Goal: Find specific page/section: Find specific page/section

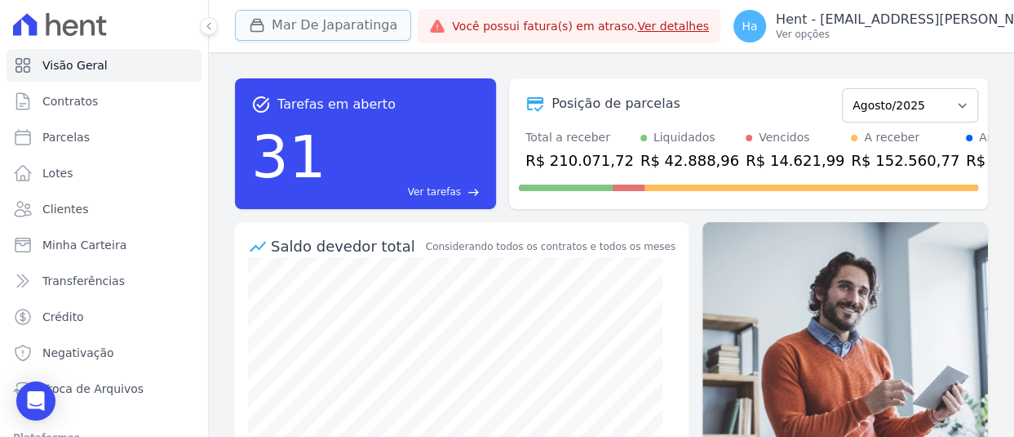
click at [340, 24] on button "Mar De Japaratinga" at bounding box center [323, 25] width 176 height 31
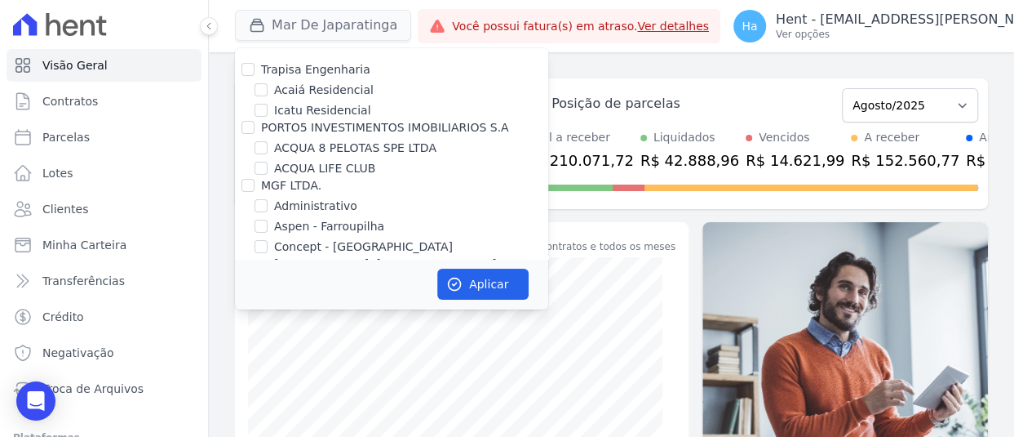
scroll to position [9027, 0]
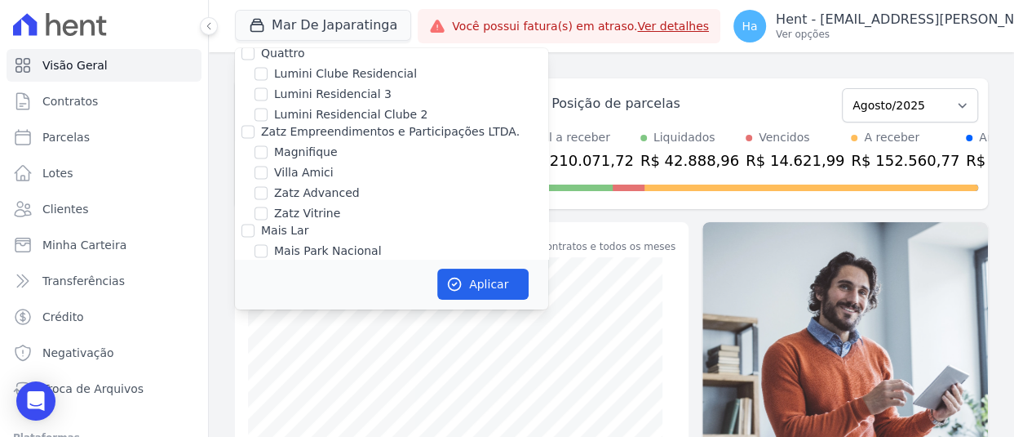
checkbox input "false"
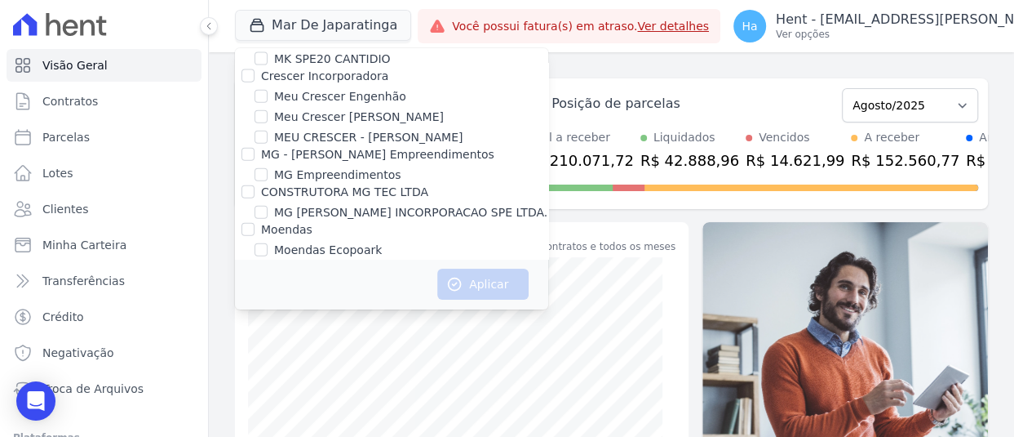
checkbox input "true"
click at [446, 268] on button "Aplicar" at bounding box center [482, 283] width 91 height 31
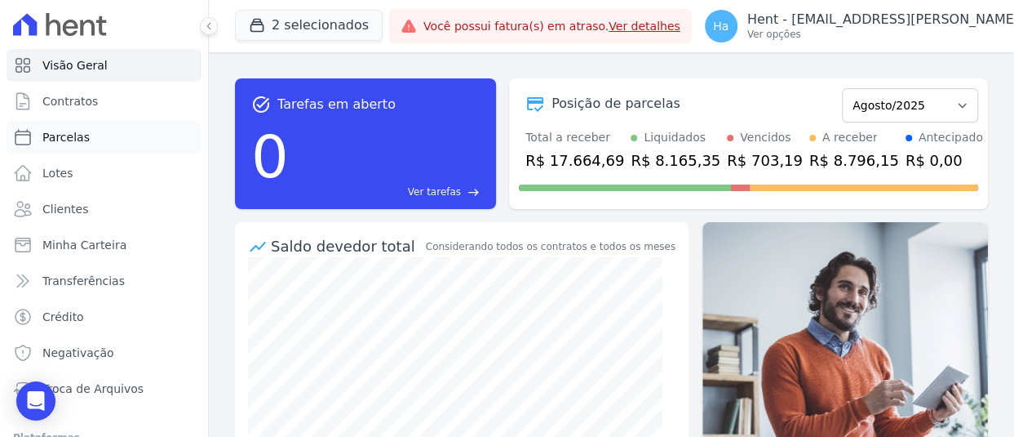
click at [79, 137] on span "Parcelas" at bounding box center [65, 137] width 47 height 16
select select
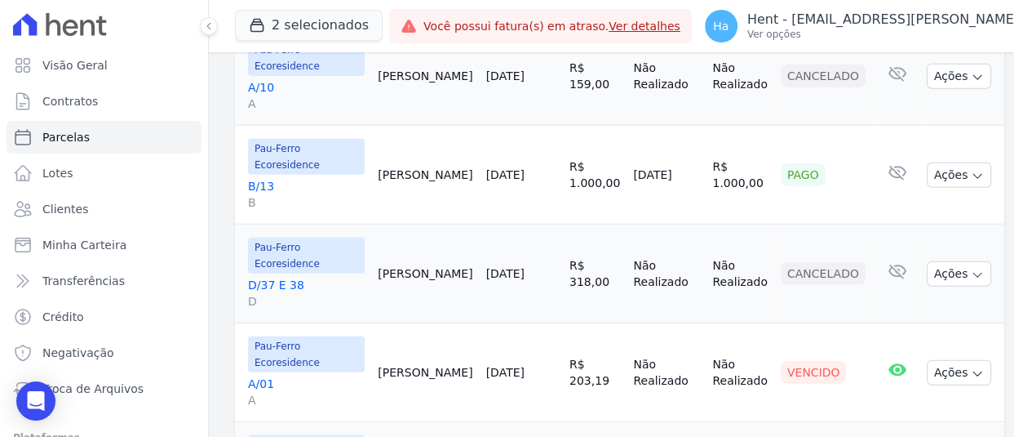
scroll to position [2607, 0]
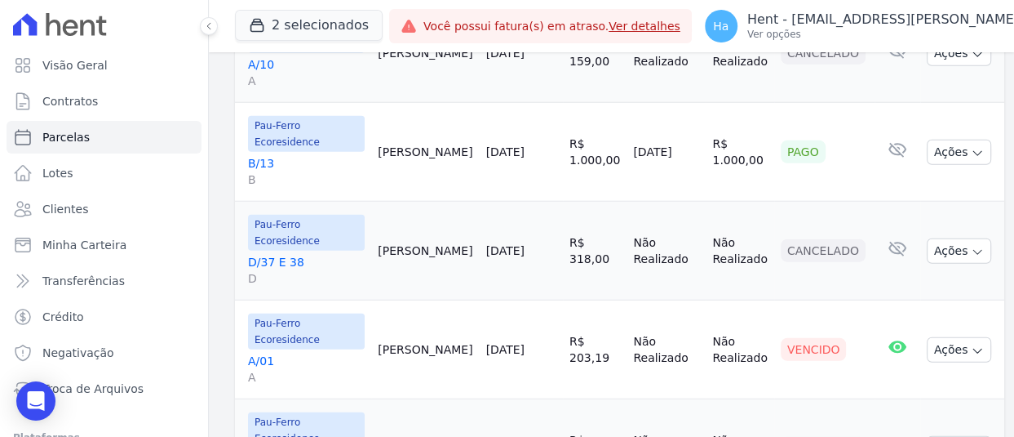
select select
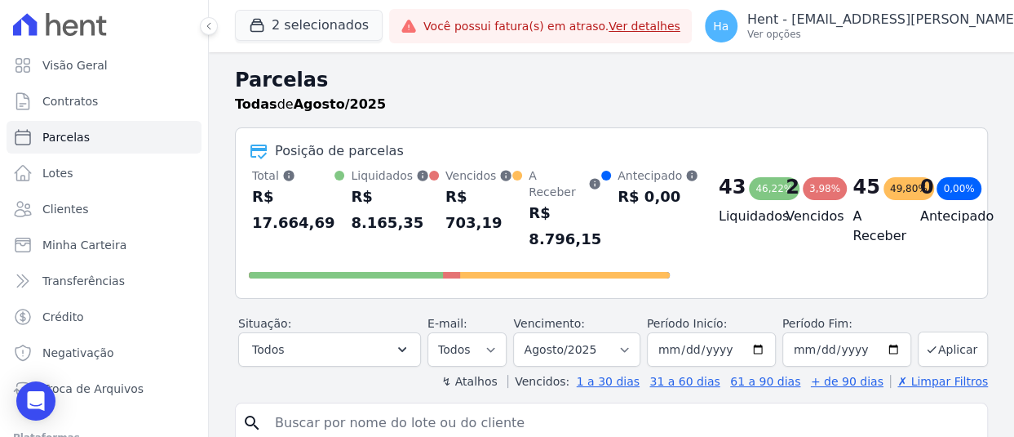
select select
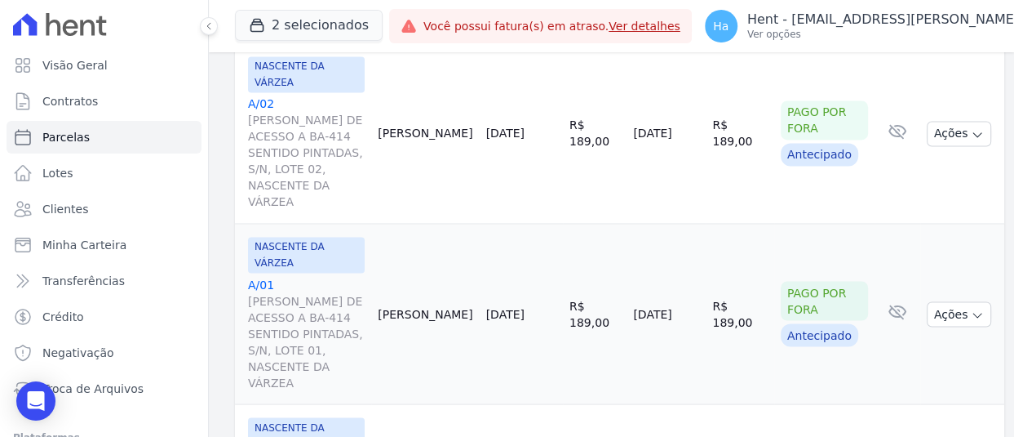
scroll to position [2122, 0]
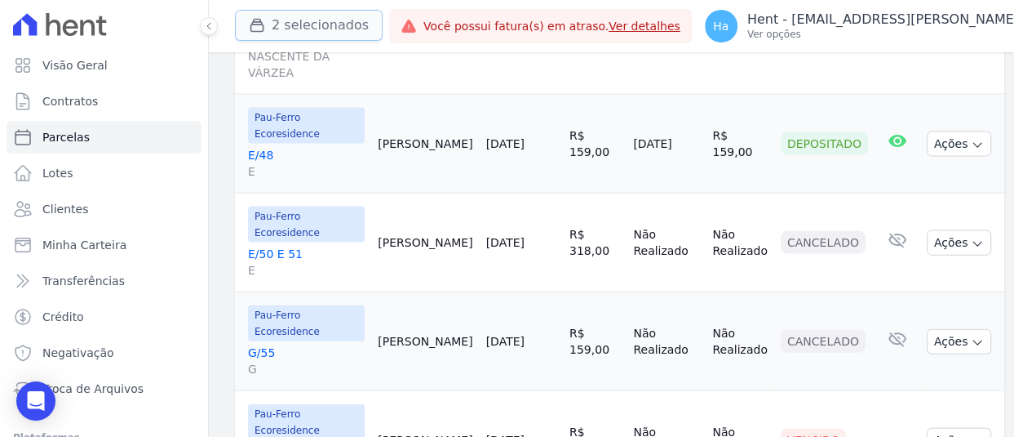
click at [304, 32] on button "2 selecionados" at bounding box center [309, 25] width 148 height 31
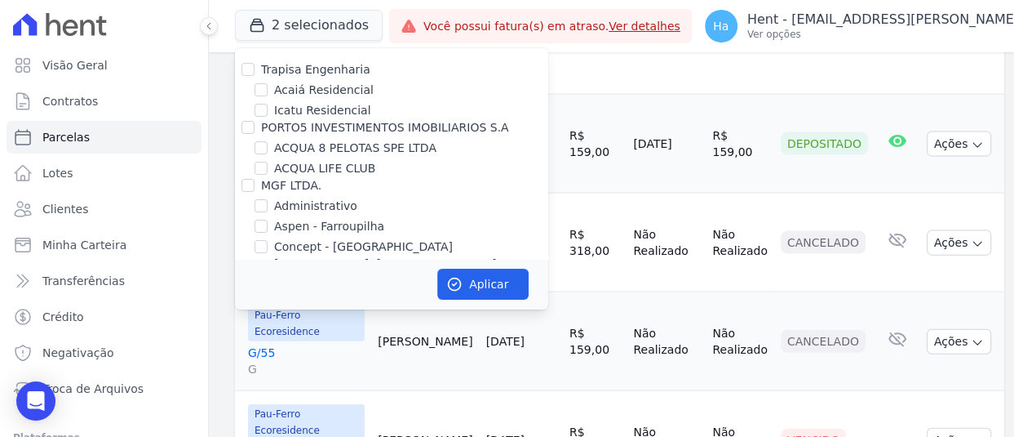
scroll to position [5060, 0]
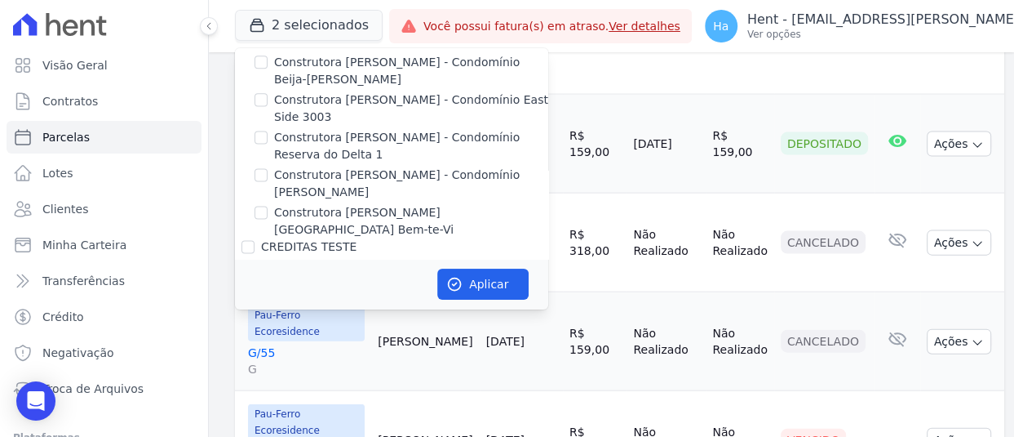
click at [251, 332] on input "[PERSON_NAME]" at bounding box center [248, 338] width 13 height 13
checkbox input "true"
click at [464, 280] on button "Aplicar" at bounding box center [482, 283] width 91 height 31
select select
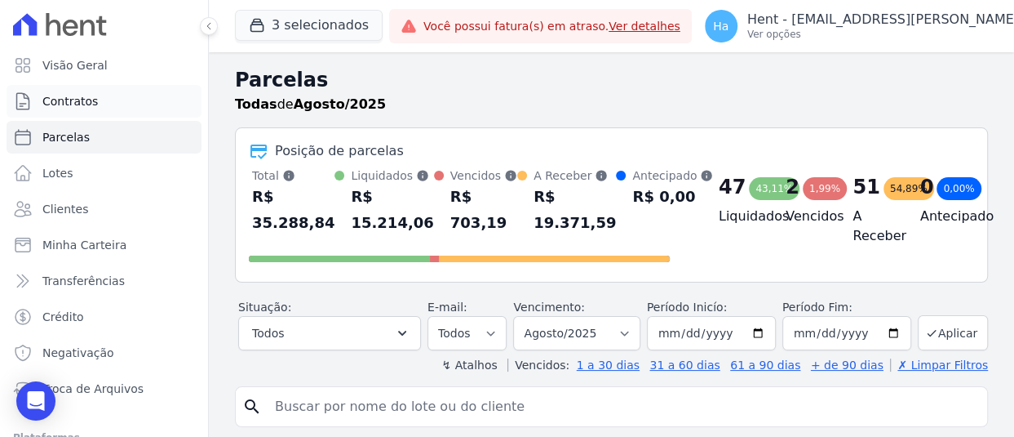
click at [60, 93] on span "Contratos" at bounding box center [69, 101] width 55 height 16
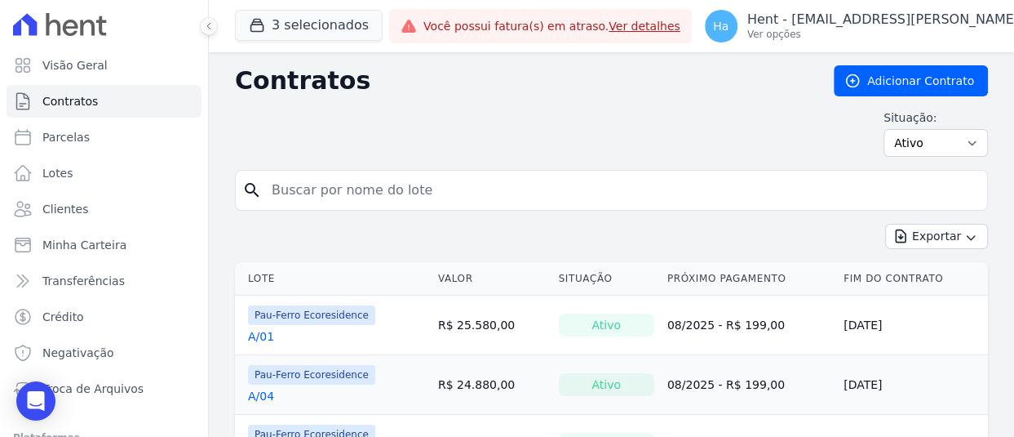
click at [353, 190] on input "search" at bounding box center [621, 190] width 719 height 33
type input "106"
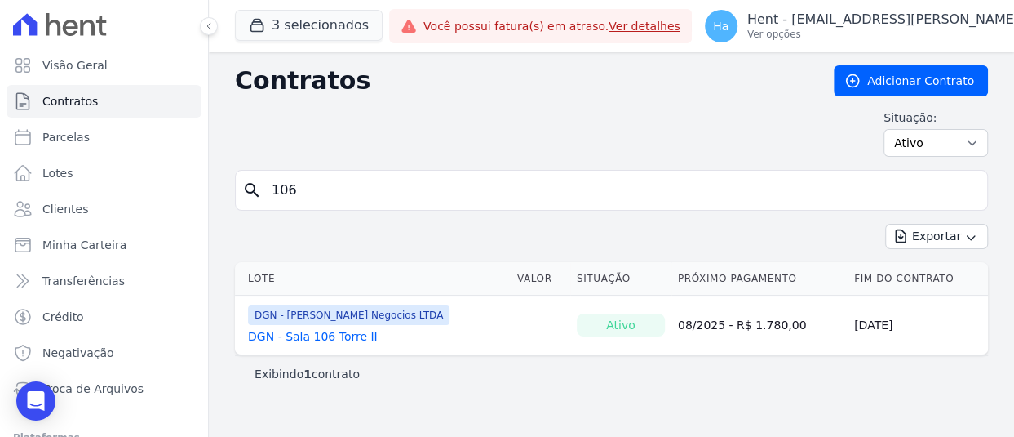
click at [281, 329] on link "DGN - Sala 106 Torre II" at bounding box center [313, 336] width 130 height 16
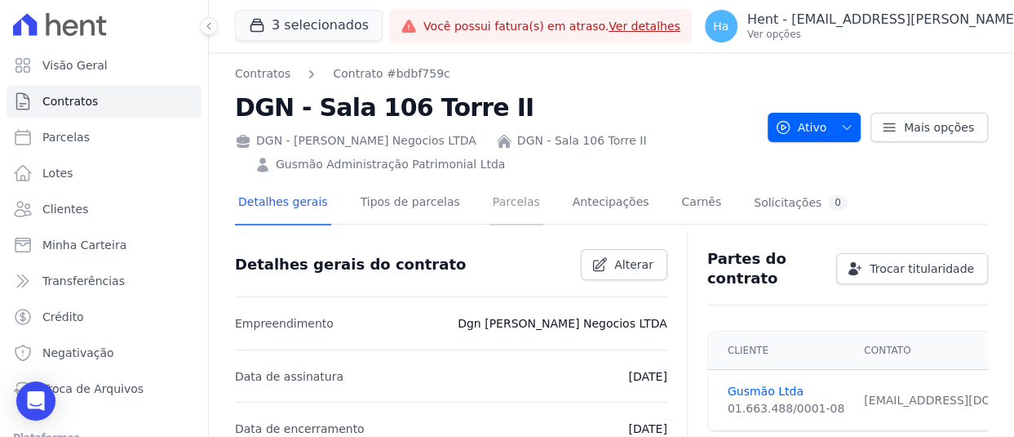
click at [490, 207] on link "Parcelas" at bounding box center [517, 203] width 54 height 43
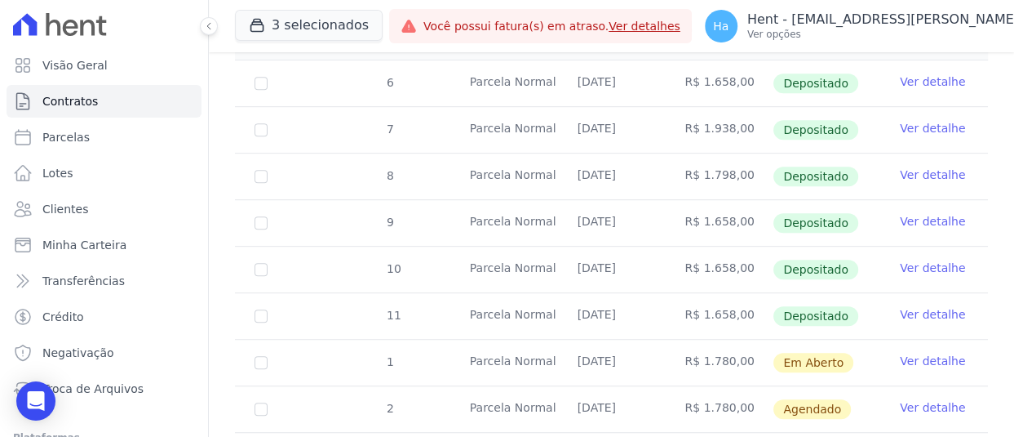
scroll to position [653, 0]
